Goal: Obtain resource: Download file/media

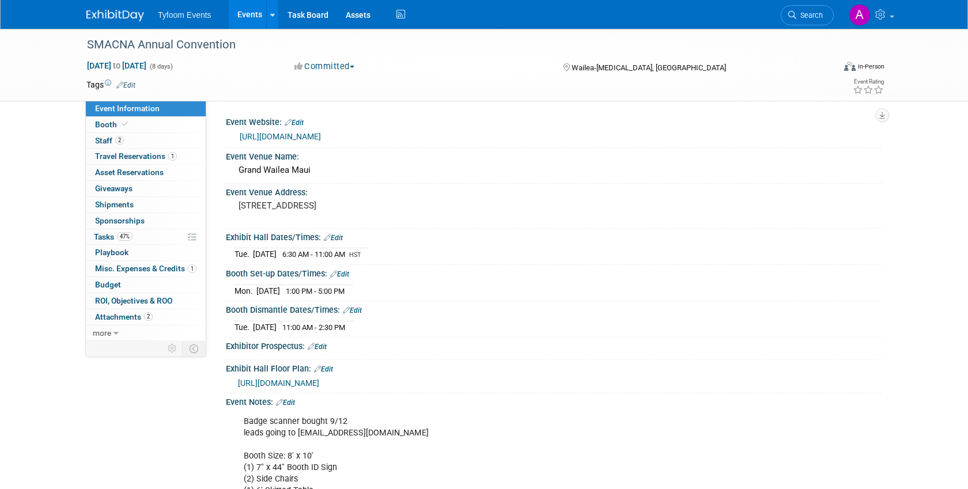
click at [250, 16] on link "Events" at bounding box center [250, 14] width 42 height 29
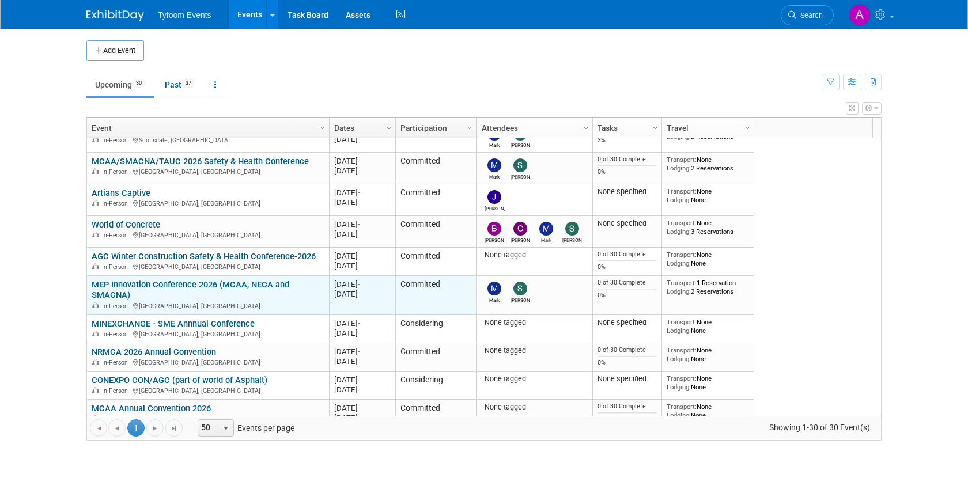
scroll to position [138, 0]
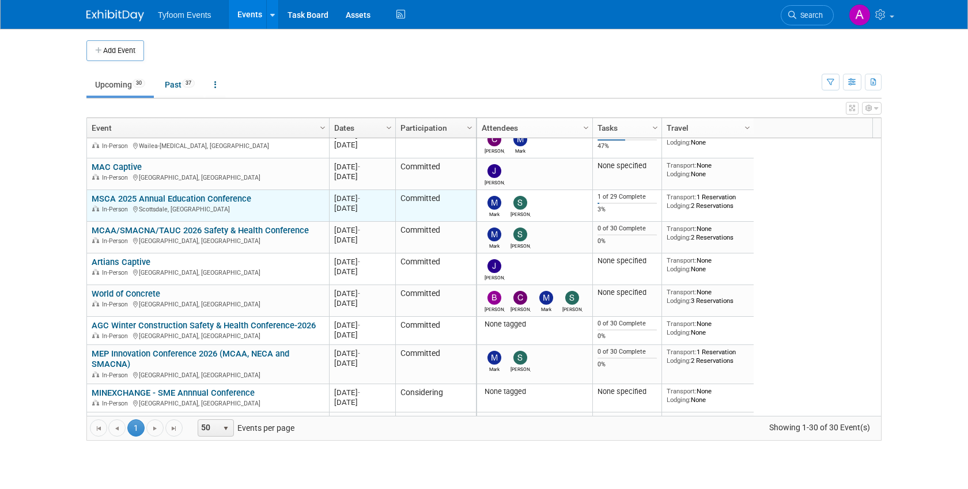
click at [150, 201] on link "MSCA 2025 Annual Education Conference" at bounding box center [172, 199] width 160 height 10
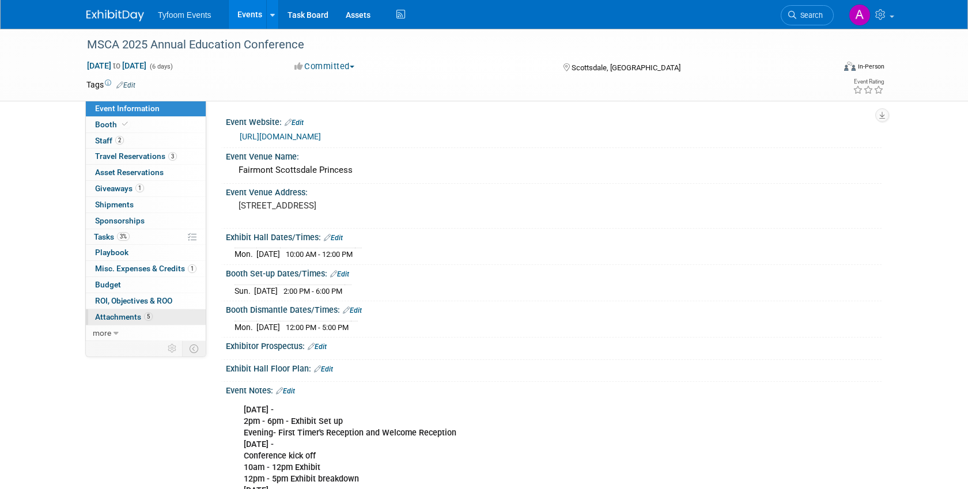
click at [117, 316] on span "Attachments 5" at bounding box center [124, 316] width 58 height 9
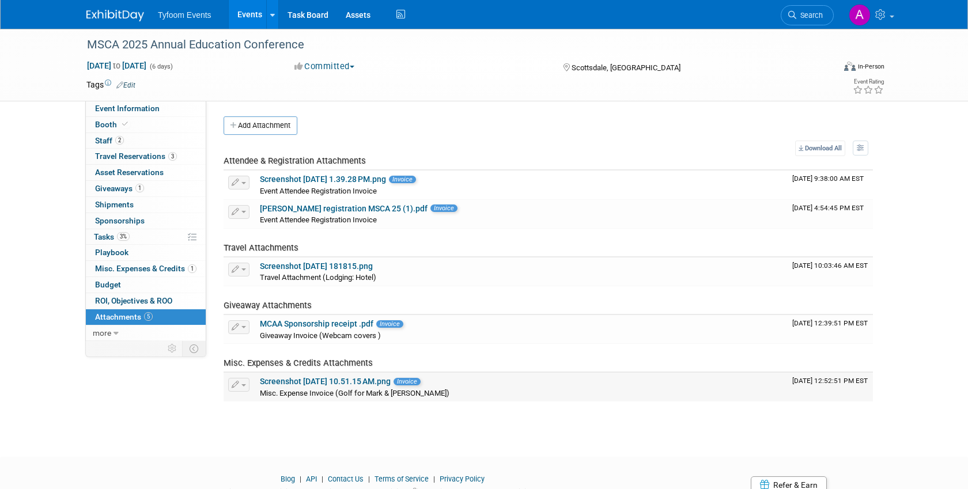
click at [285, 383] on link "Screenshot 2025-10-06 at 10.51.15 AM.png" at bounding box center [325, 381] width 131 height 9
